Goal: Find specific page/section: Find specific page/section

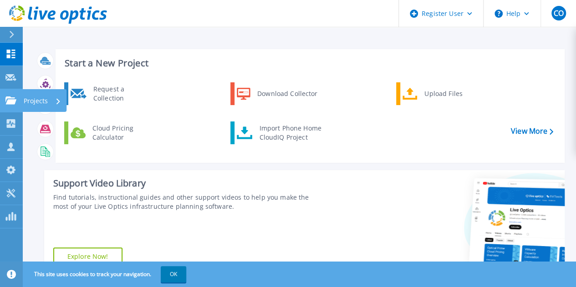
click at [13, 104] on icon at bounding box center [10, 100] width 11 height 8
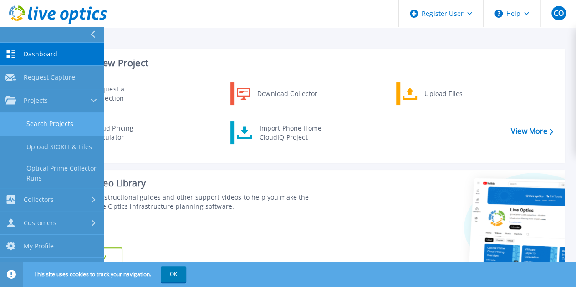
click at [44, 120] on link "Search Projects" at bounding box center [52, 123] width 104 height 23
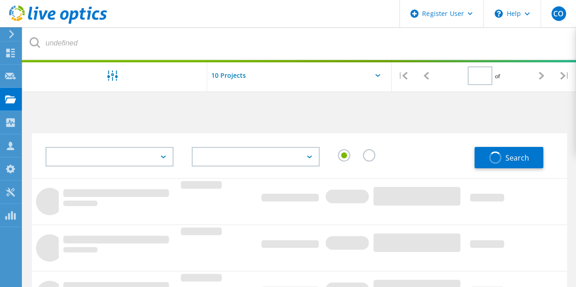
type input "1"
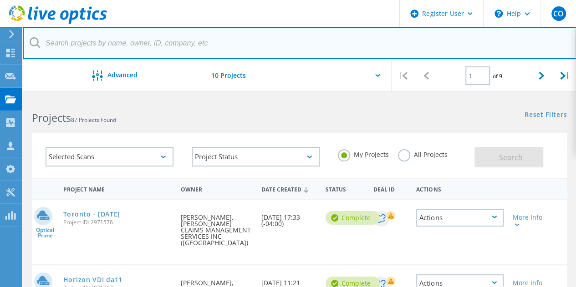
click at [130, 40] on input "text" at bounding box center [299, 43] width 553 height 32
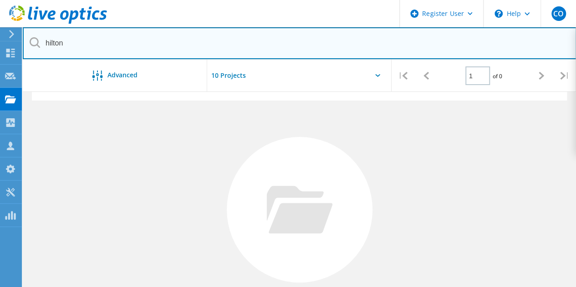
scroll to position [84, 0]
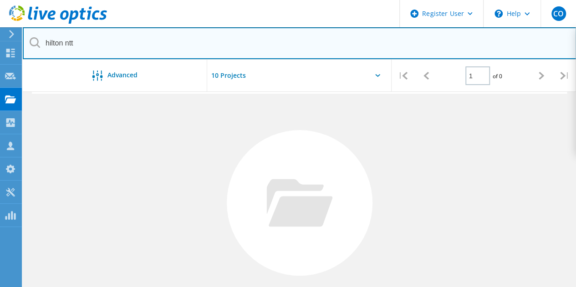
type input "hilton ntt"
